Goal: Navigation & Orientation: Find specific page/section

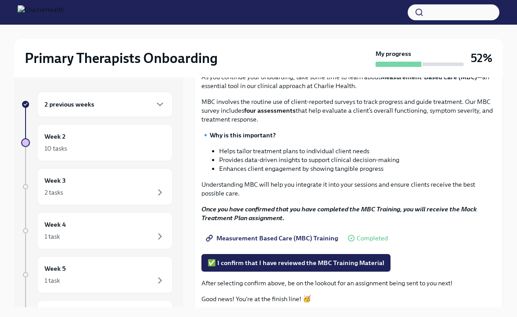
scroll to position [94, 0]
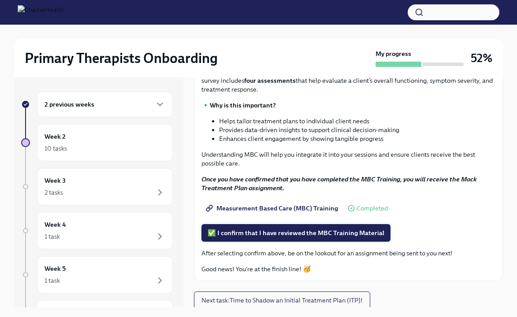
click at [267, 237] on span "✅ I confirm that I have reviewed the MBC Training Material" at bounding box center [295, 233] width 177 height 9
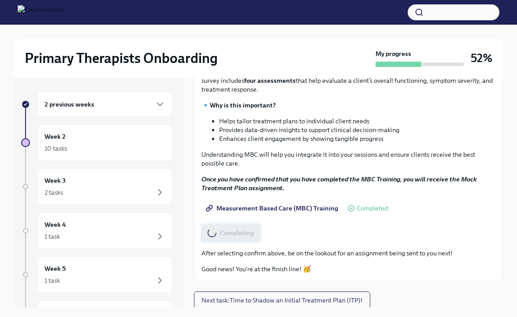
scroll to position [96, 0]
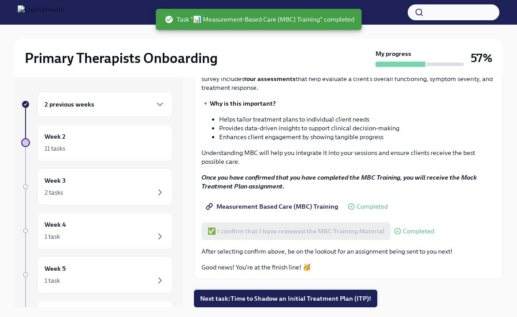
click at [253, 296] on span "Next task : Time to Shadow an Initial Treatment Plan (ITP)!" at bounding box center [285, 298] width 171 height 9
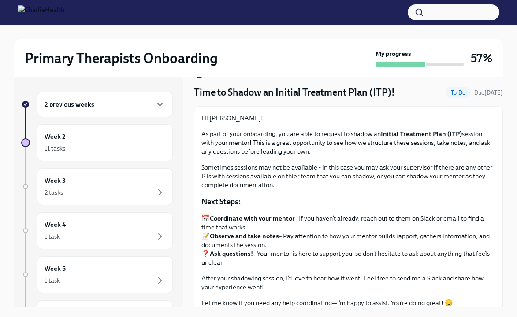
scroll to position [20, 0]
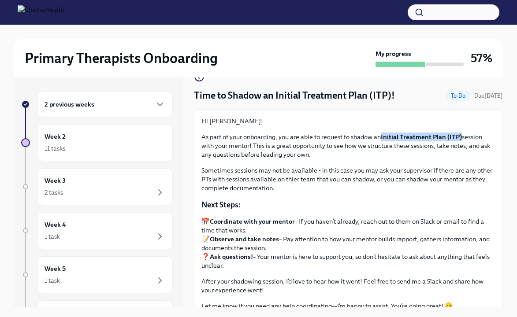
drag, startPoint x: 384, startPoint y: 137, endPoint x: 461, endPoint y: 137, distance: 77.1
click at [461, 137] on strong "Initial Treatment Plan (ITP)" at bounding box center [421, 137] width 81 height 8
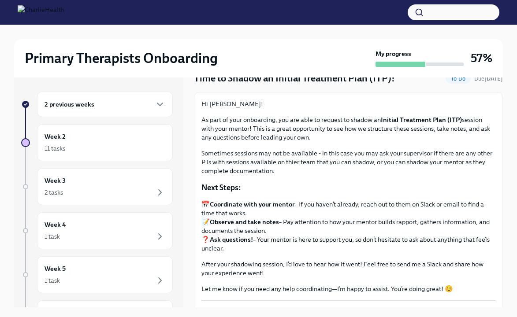
scroll to position [40, 0]
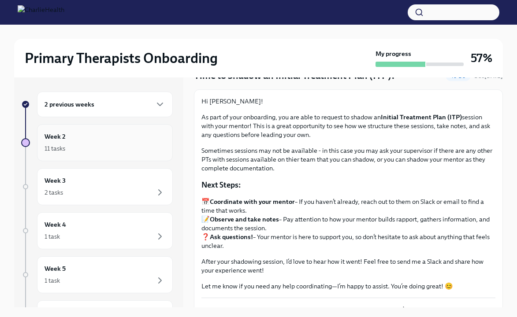
click at [113, 150] on div "11 tasks" at bounding box center [104, 148] width 121 height 11
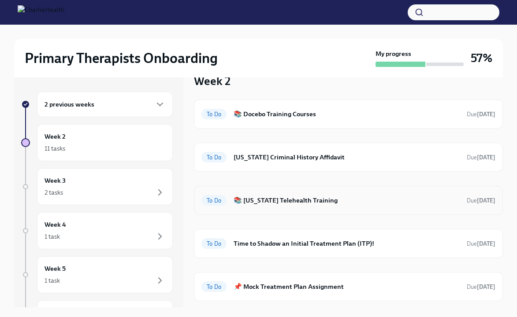
scroll to position [40, 0]
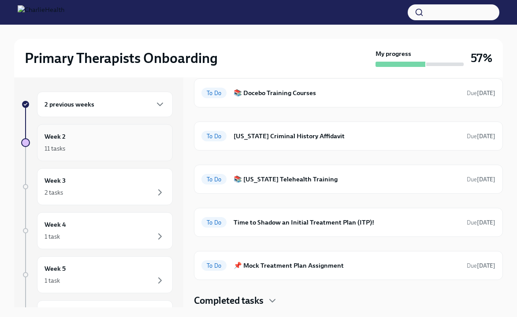
click at [110, 150] on div "11 tasks" at bounding box center [104, 148] width 121 height 11
click at [115, 100] on div "2 previous weeks" at bounding box center [104, 104] width 121 height 11
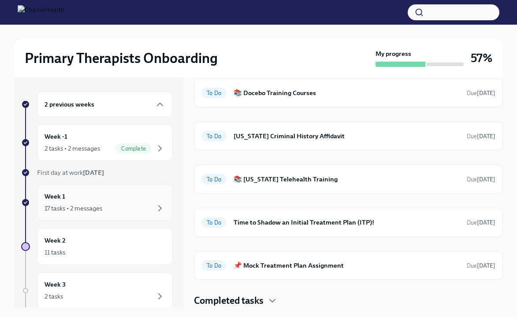
click at [83, 219] on div "Week 1 17 tasks • 2 messages" at bounding box center [105, 202] width 136 height 37
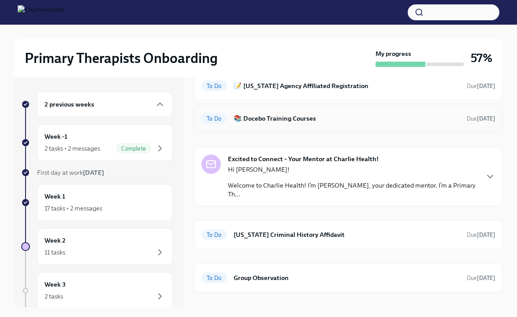
scroll to position [125, 0]
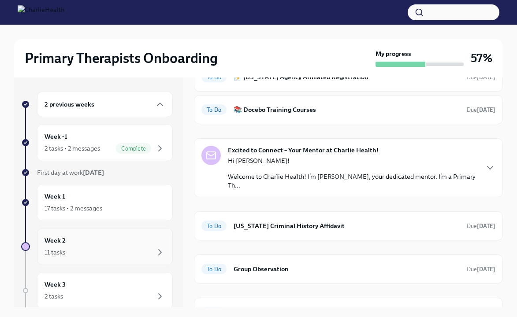
click at [96, 251] on div "11 tasks" at bounding box center [104, 252] width 121 height 11
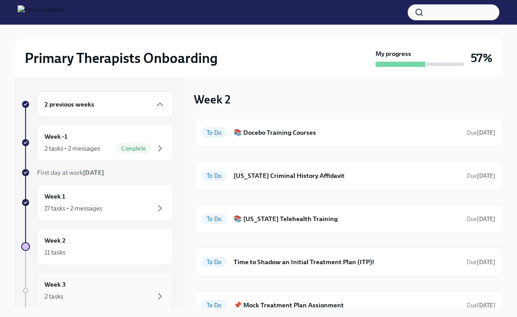
click at [96, 283] on div "Week 3 2 tasks" at bounding box center [104, 291] width 121 height 22
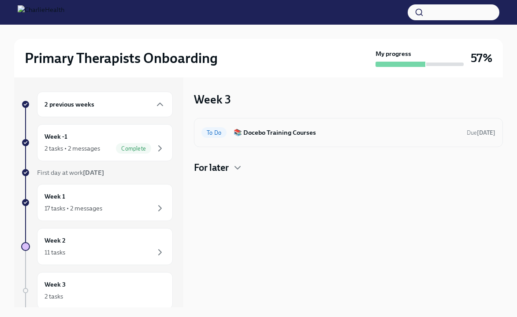
click at [301, 137] on div "To Do 📚 Docebo Training Courses Due [DATE]" at bounding box center [348, 133] width 294 height 14
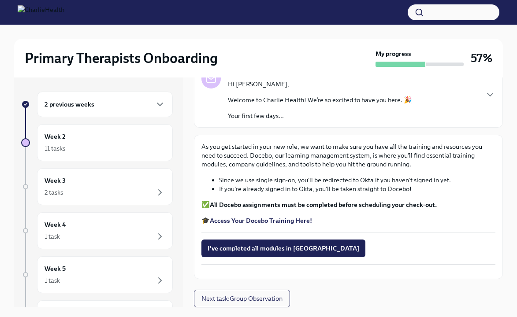
scroll to position [91, 0]
click at [254, 217] on strong "Access Your Docebo Training Here!" at bounding box center [261, 221] width 102 height 8
click at [102, 189] on div "2 tasks" at bounding box center [104, 192] width 121 height 11
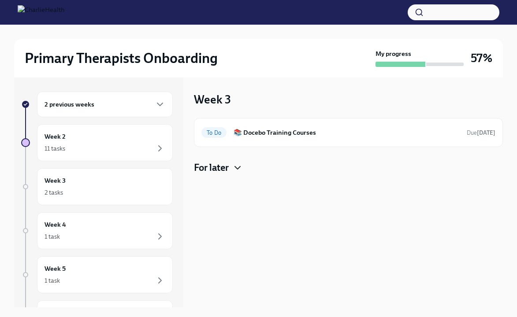
click at [235, 170] on icon "button" at bounding box center [237, 168] width 11 height 11
click at [102, 226] on div "Week 4 1 task" at bounding box center [104, 231] width 121 height 22
click at [118, 281] on div "1 task" at bounding box center [104, 280] width 121 height 11
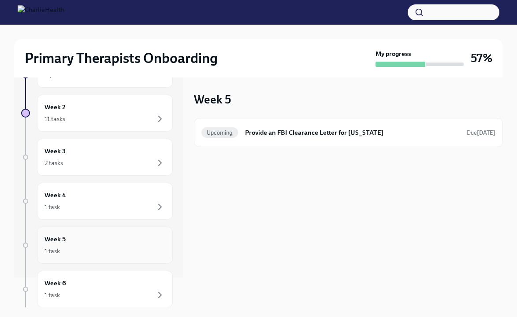
scroll to position [43, 0]
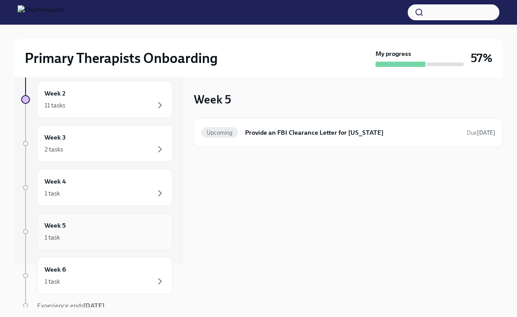
click at [118, 281] on div "1 task" at bounding box center [104, 281] width 121 height 11
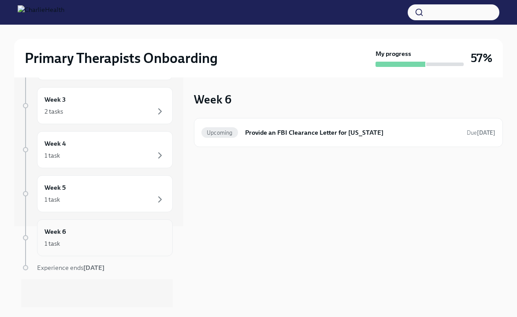
click at [115, 240] on div "1 task" at bounding box center [104, 243] width 121 height 11
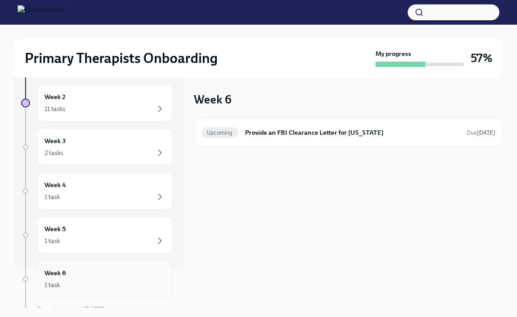
scroll to position [0, 0]
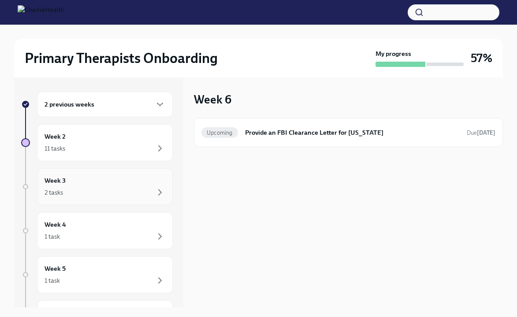
click at [127, 176] on div "Week 3 2 tasks" at bounding box center [104, 187] width 121 height 22
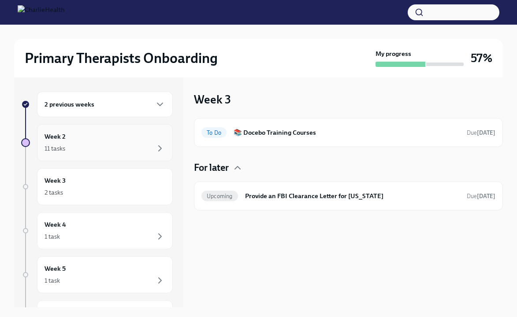
click at [126, 143] on div "11 tasks" at bounding box center [104, 148] width 121 height 11
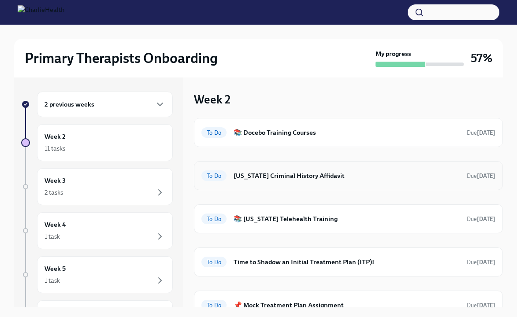
scroll to position [40, 0]
